Goal: Obtain resource: Obtain resource

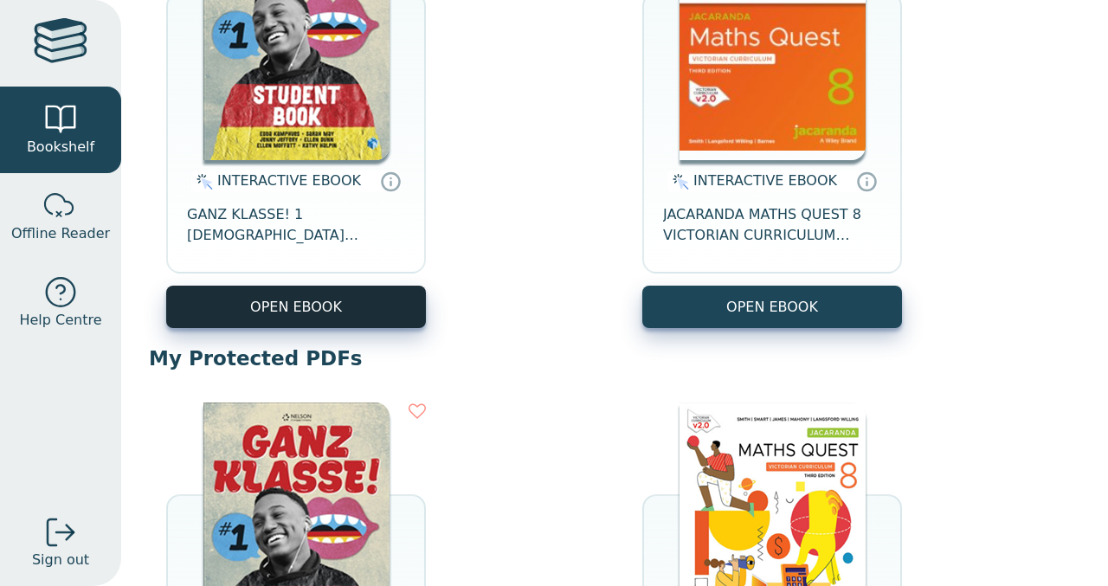
scroll to position [262, 0]
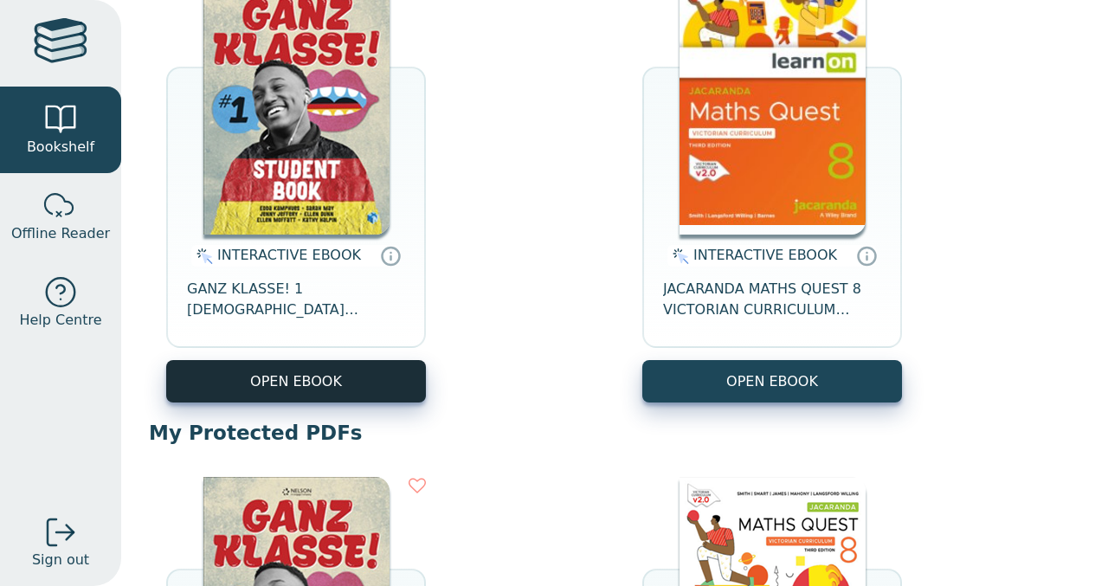
click at [300, 392] on button "OPEN EBOOK" at bounding box center [296, 381] width 260 height 42
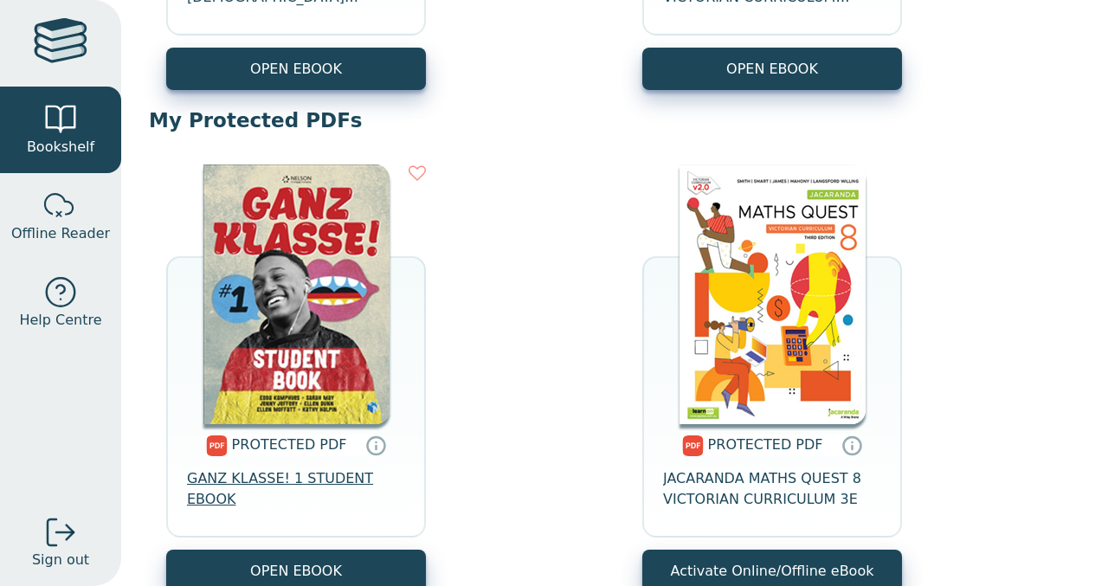
scroll to position [576, 0]
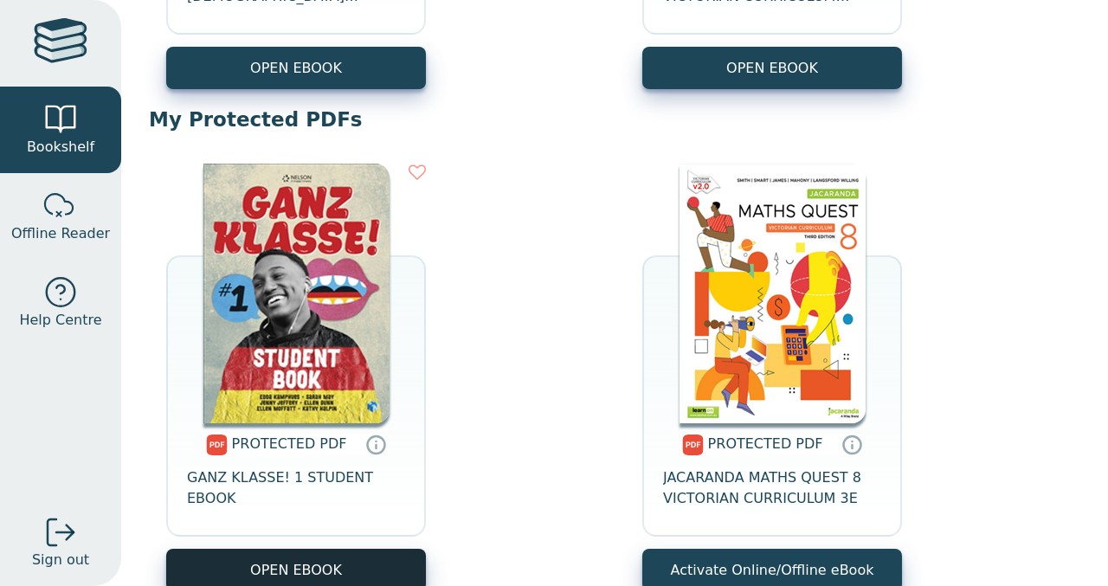
click at [332, 562] on link "OPEN EBOOK" at bounding box center [296, 570] width 260 height 42
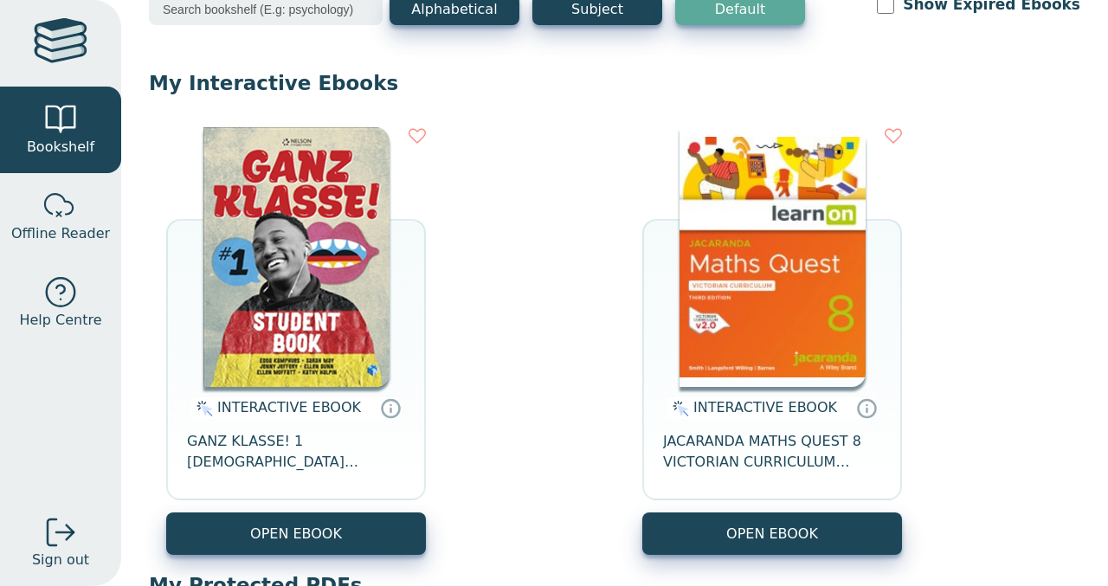
scroll to position [194, 0]
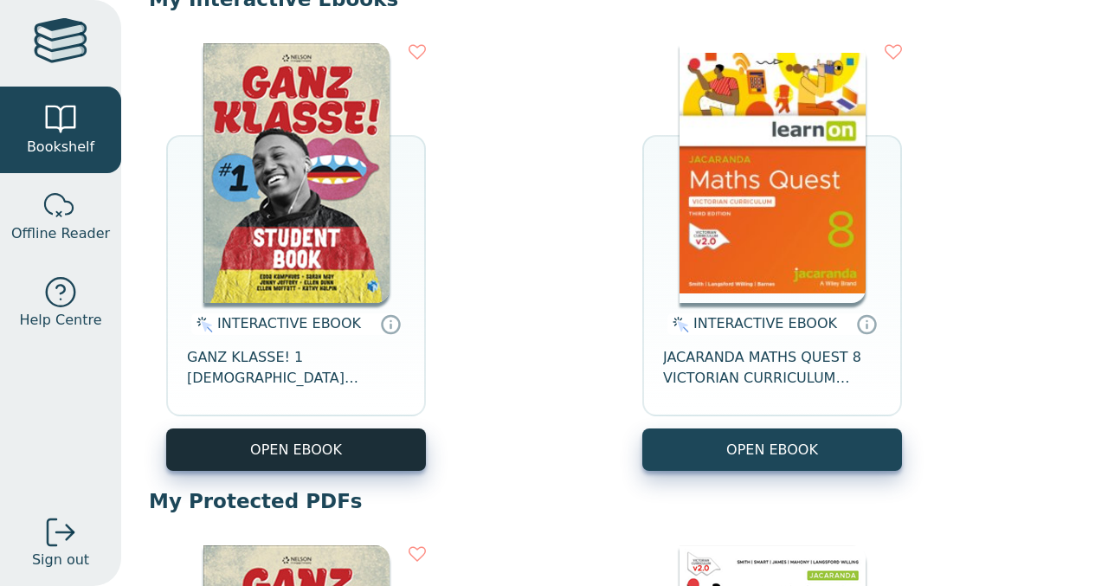
click at [350, 456] on button "OPEN EBOOK" at bounding box center [296, 450] width 260 height 42
